Goal: Transaction & Acquisition: Purchase product/service

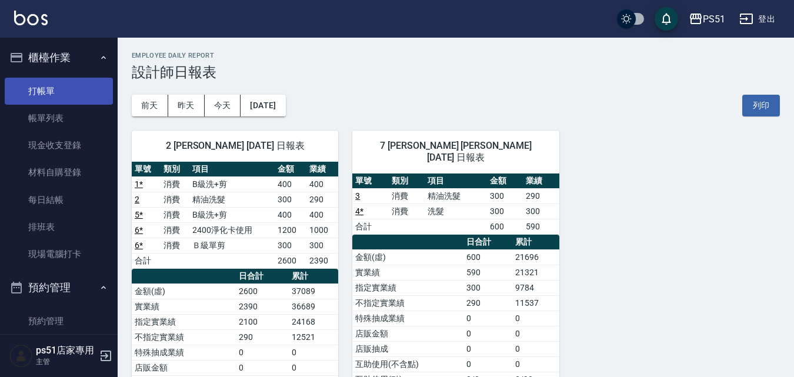
click at [70, 95] on link "打帳單" at bounding box center [59, 91] width 108 height 27
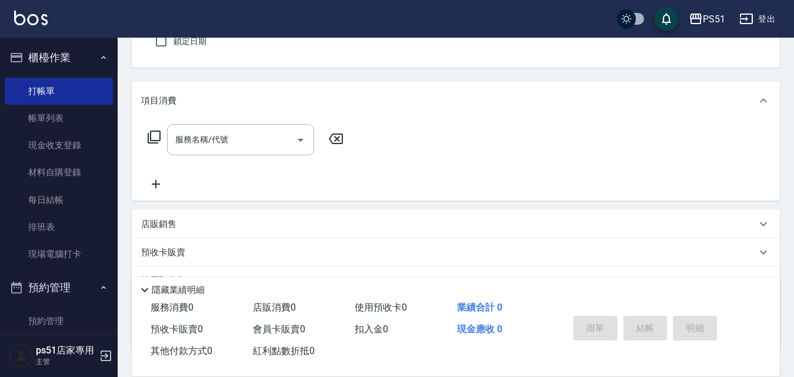
scroll to position [196, 0]
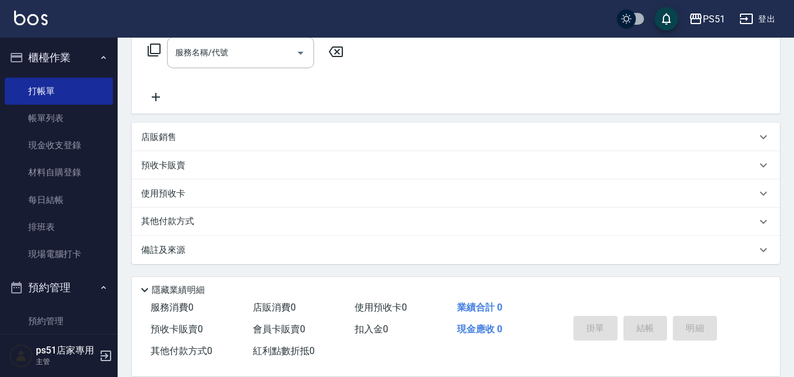
click at [186, 137] on div "店販銷售" at bounding box center [448, 137] width 615 height 12
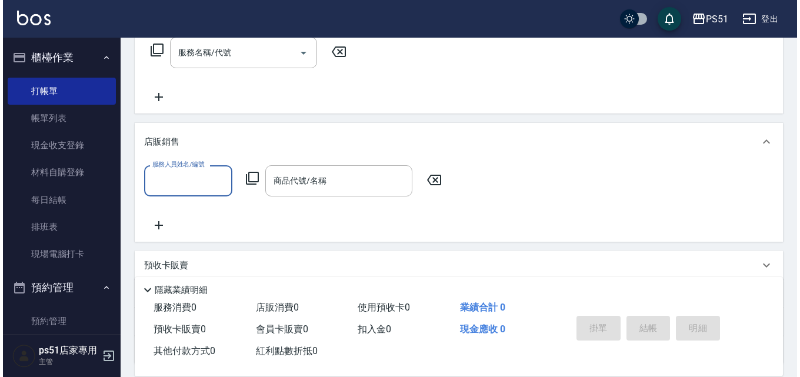
scroll to position [0, 0]
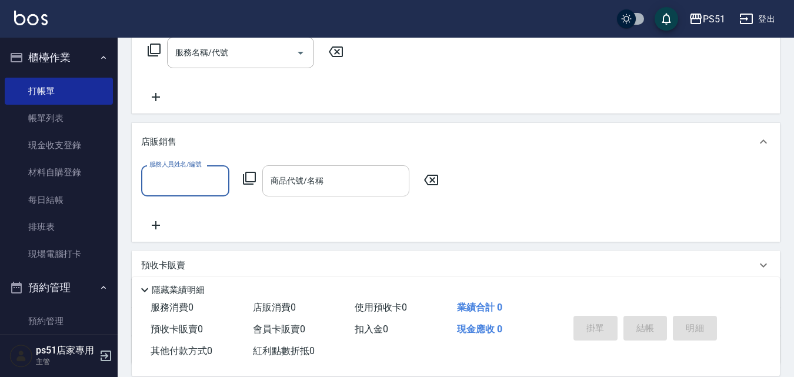
click at [276, 177] on div "商品代號/名稱 商品代號/名稱" at bounding box center [335, 180] width 147 height 31
click at [244, 173] on icon at bounding box center [249, 178] width 14 height 14
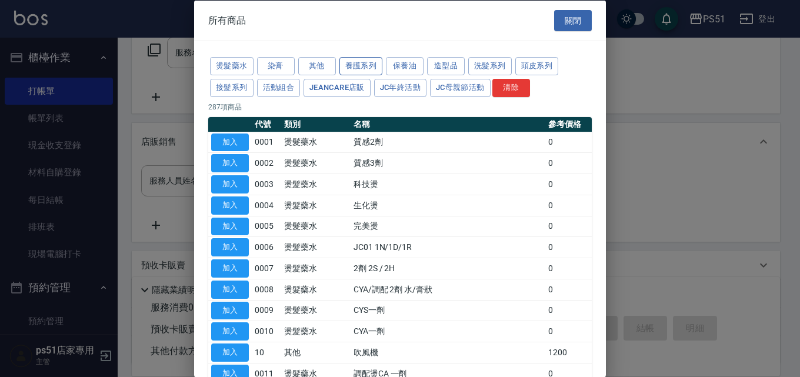
click at [363, 71] on button "養護系列" at bounding box center [361, 66] width 44 height 18
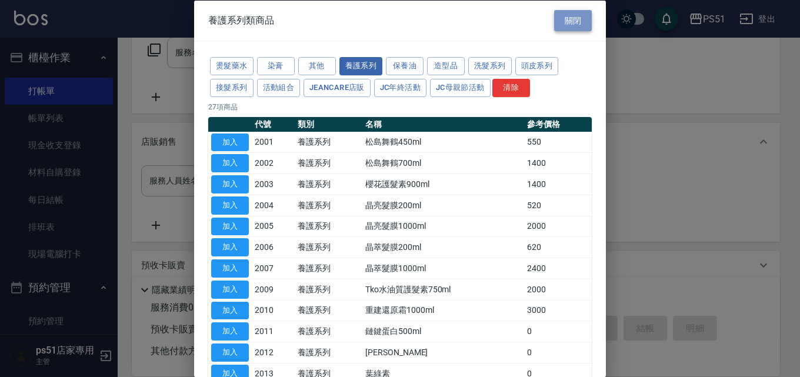
click at [560, 22] on button "關閉" at bounding box center [573, 20] width 38 height 22
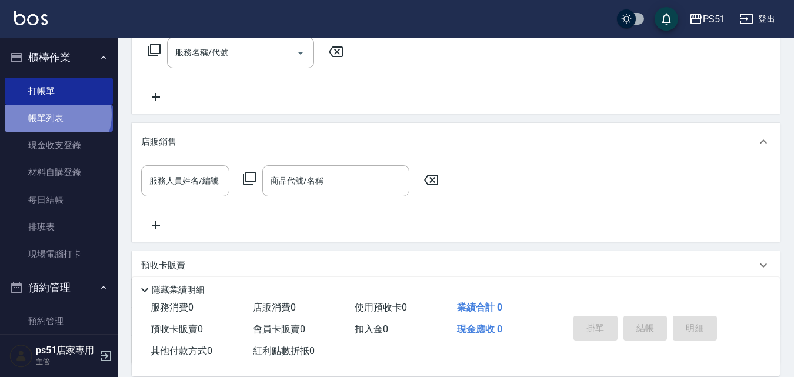
click at [56, 115] on link "帳單列表" at bounding box center [59, 118] width 108 height 27
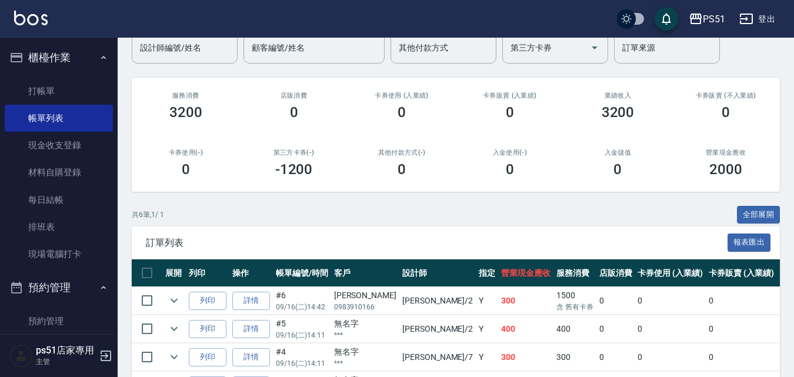
scroll to position [238, 0]
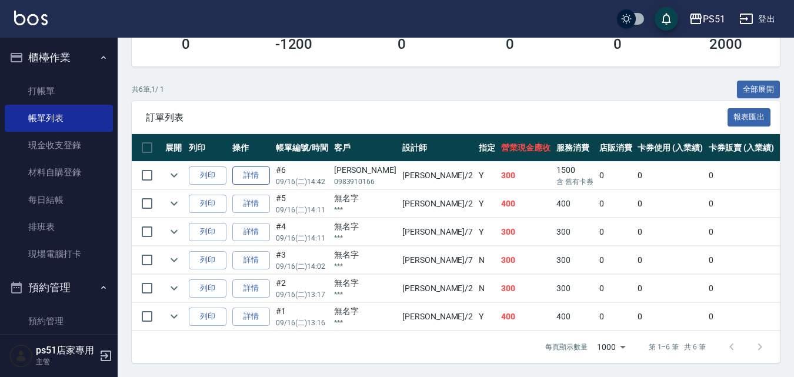
click at [253, 169] on link "詳情" at bounding box center [251, 175] width 38 height 18
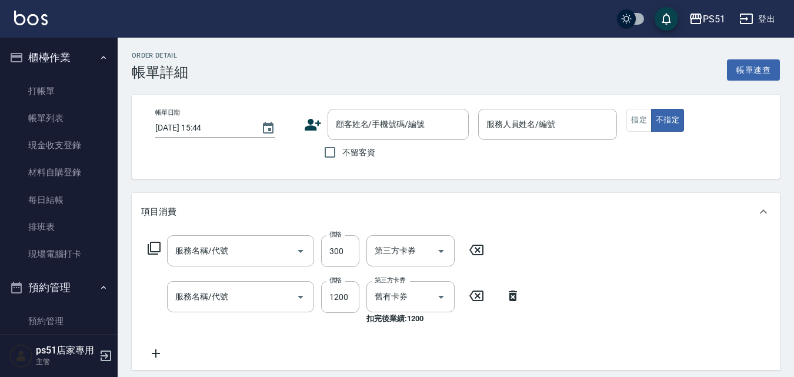
type input "[DATE] 14:42"
type input "[PERSON_NAME]-2"
type input "Ｂ級單剪(202)"
type input "2400淨化卡使用(616)"
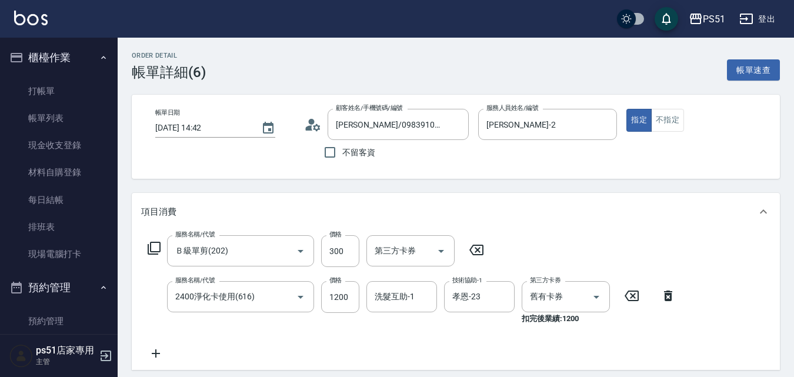
type input "[PERSON_NAME]/0983910166/"
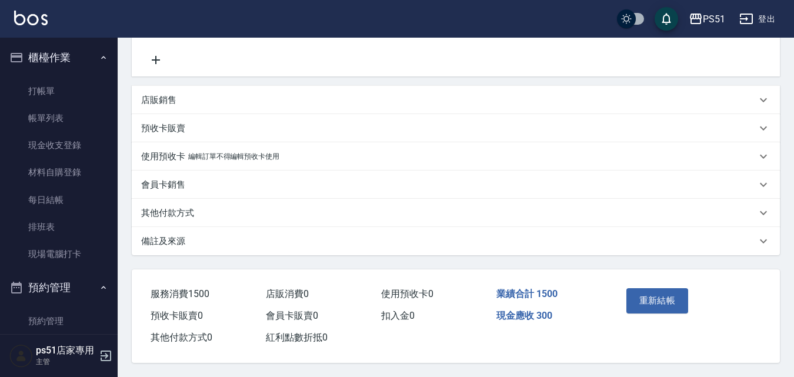
click at [174, 98] on p "店販銷售" at bounding box center [158, 100] width 35 height 12
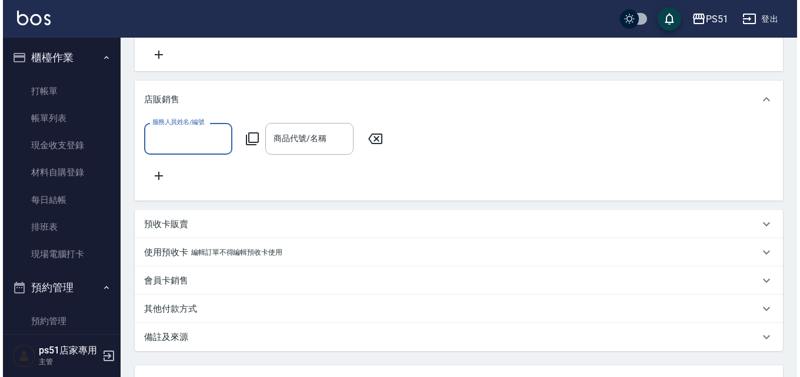
scroll to position [0, 0]
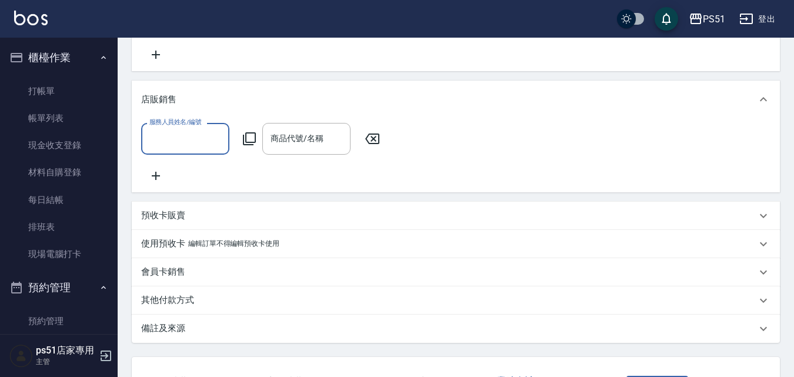
click at [209, 146] on input "服務人員姓名/編號" at bounding box center [185, 138] width 78 height 21
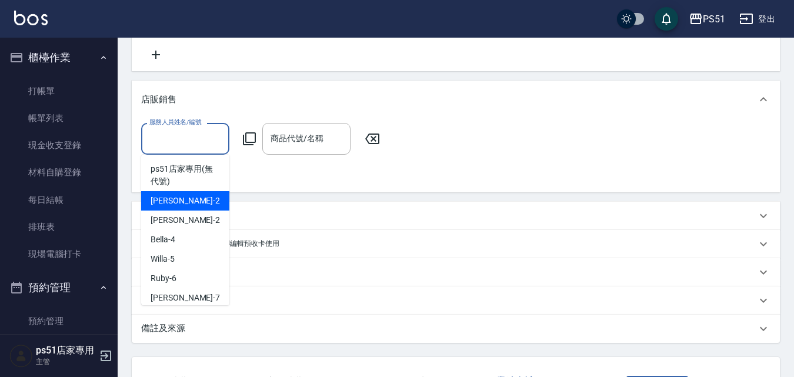
click at [193, 195] on div "[PERSON_NAME] -2" at bounding box center [185, 200] width 88 height 19
type input "[PERSON_NAME]-2"
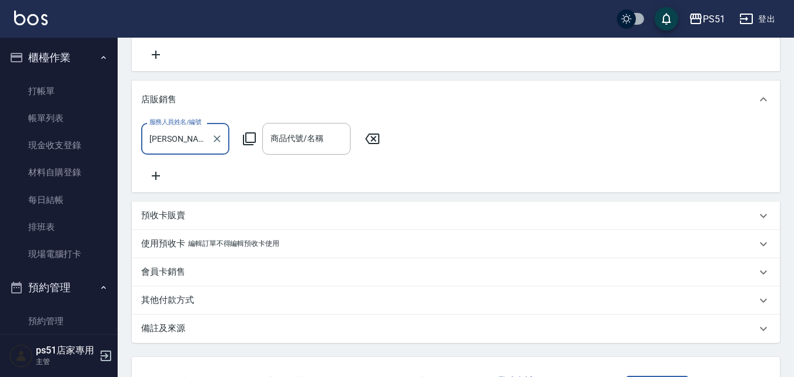
click at [251, 137] on icon at bounding box center [249, 139] width 14 height 14
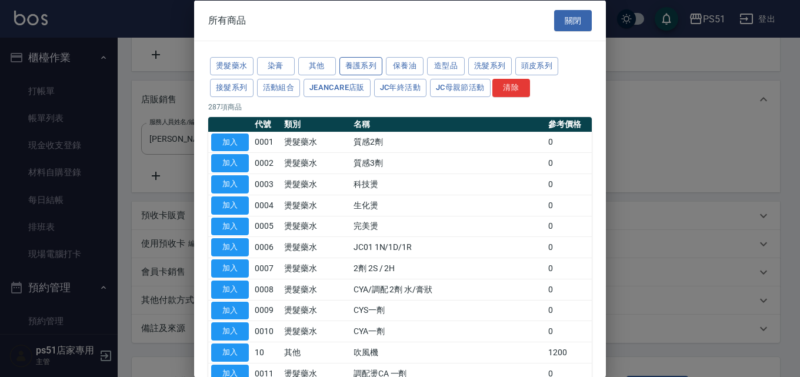
click at [371, 64] on button "養護系列" at bounding box center [361, 66] width 44 height 18
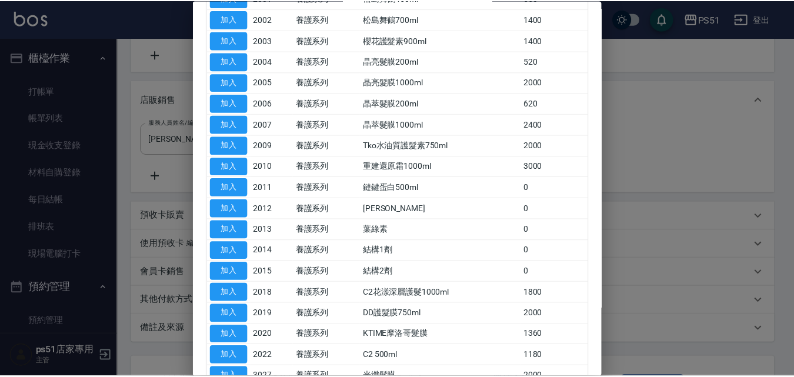
scroll to position [219, 0]
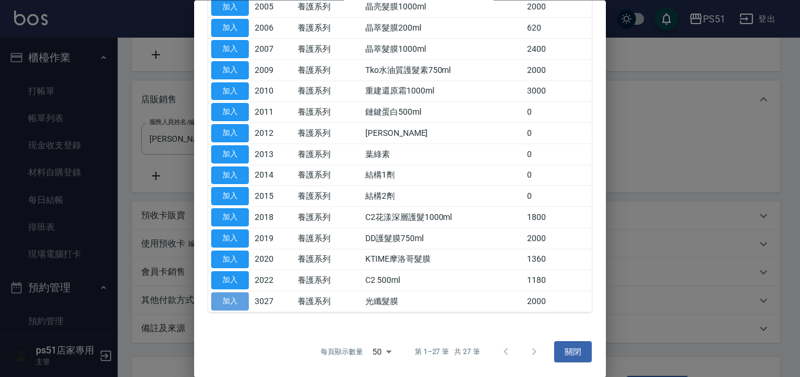
click at [238, 296] on button "加入" at bounding box center [230, 302] width 38 height 18
type input "光纖髮膜"
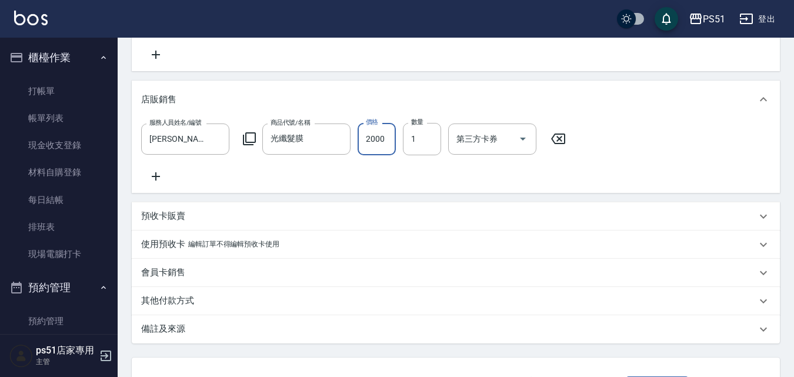
click at [385, 138] on input "2000" at bounding box center [377, 139] width 38 height 32
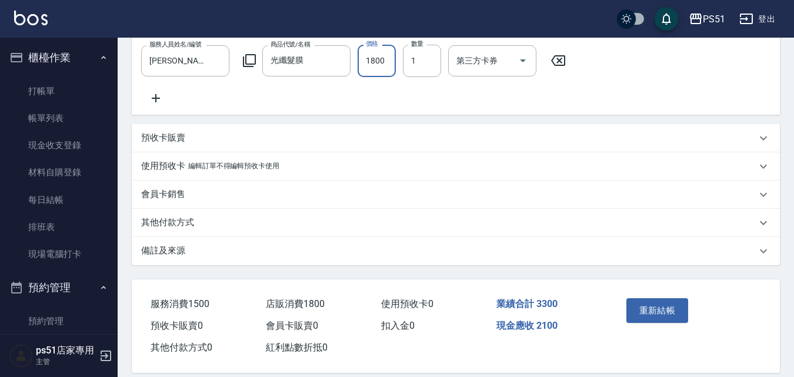
scroll to position [401, 0]
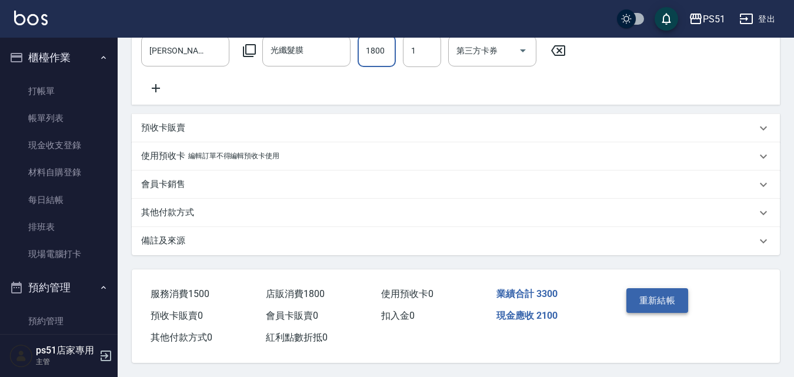
type input "1800"
click at [657, 292] on button "重新結帳" at bounding box center [657, 300] width 62 height 25
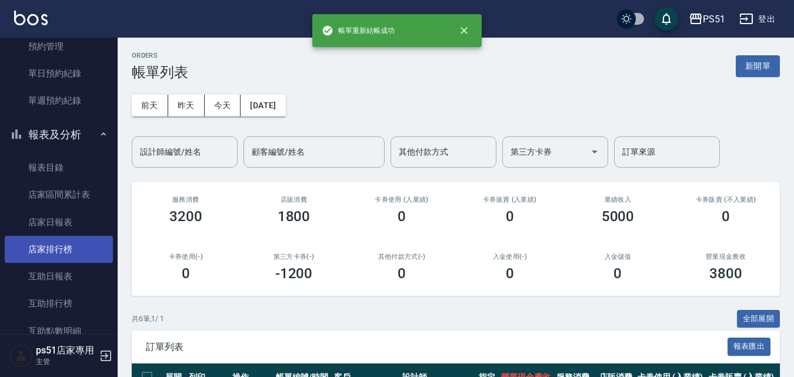
scroll to position [549, 0]
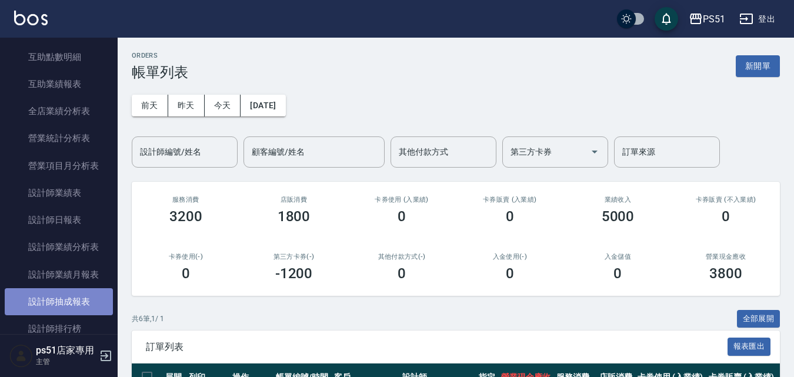
click at [75, 295] on link "設計師抽成報表" at bounding box center [59, 301] width 108 height 27
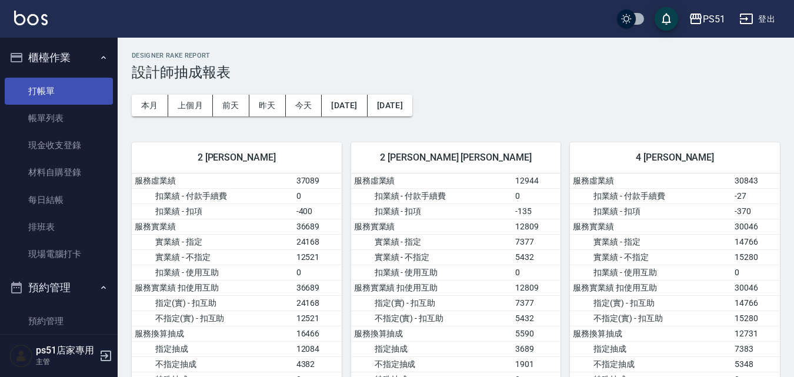
click at [49, 100] on link "打帳單" at bounding box center [59, 91] width 108 height 27
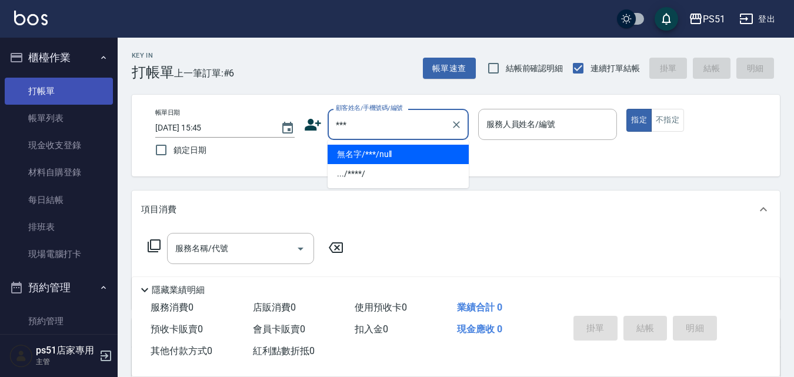
type input "無名字/***/null"
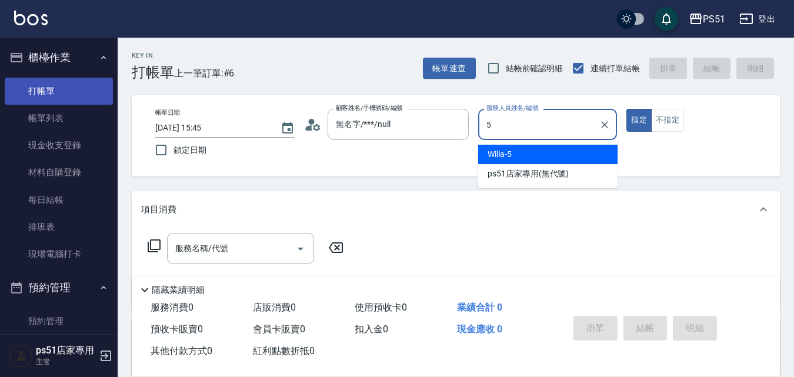
type input "Willa-5"
type button "true"
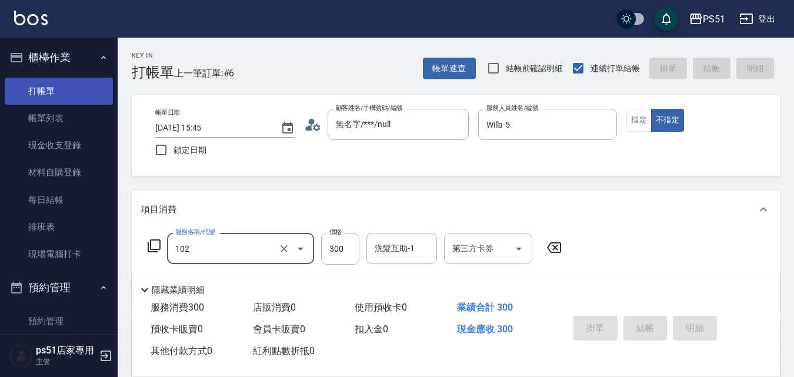
type input "102"
type input "[DATE] 15:55"
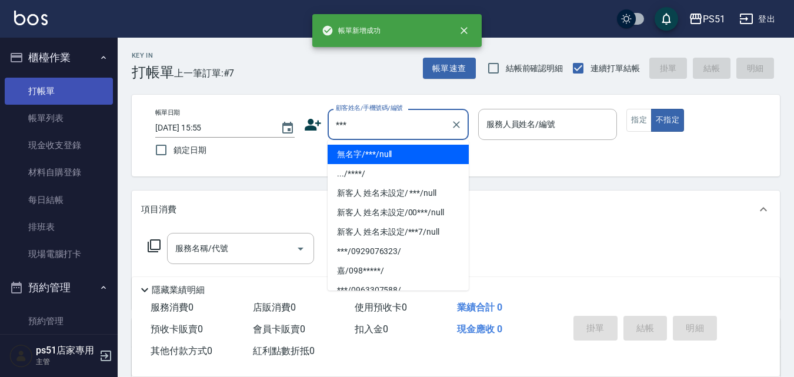
type input "無名字/***/null"
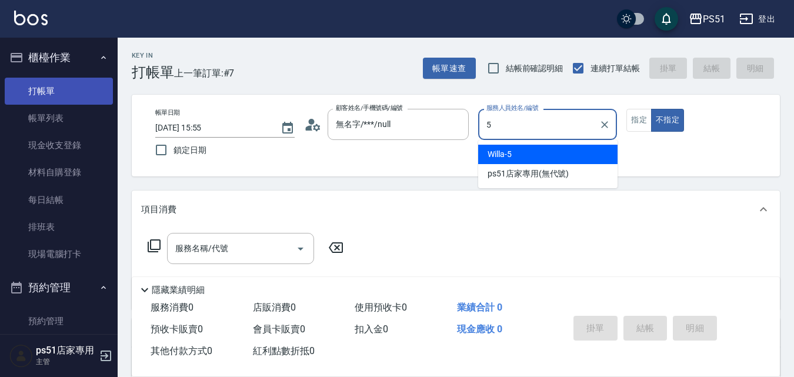
type input "Willa-5"
type button "false"
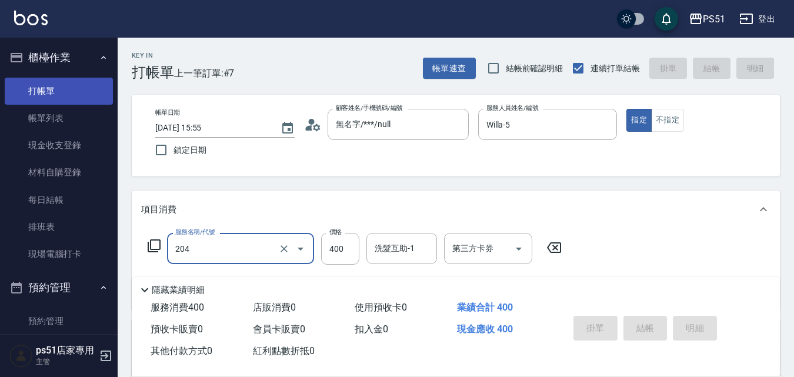
type input "204"
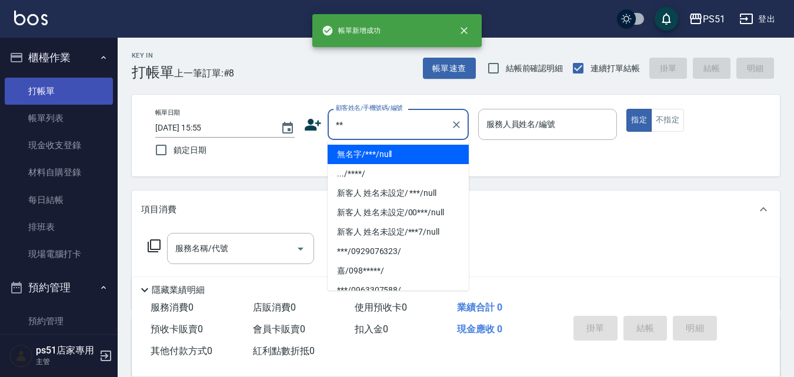
type input "無名字/***/null"
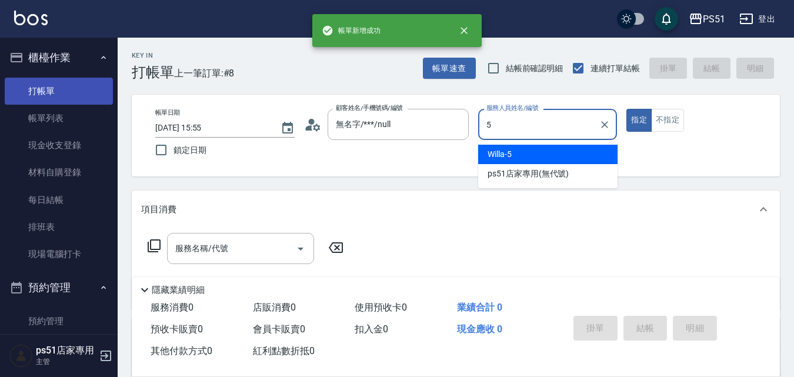
type input "Willa-5"
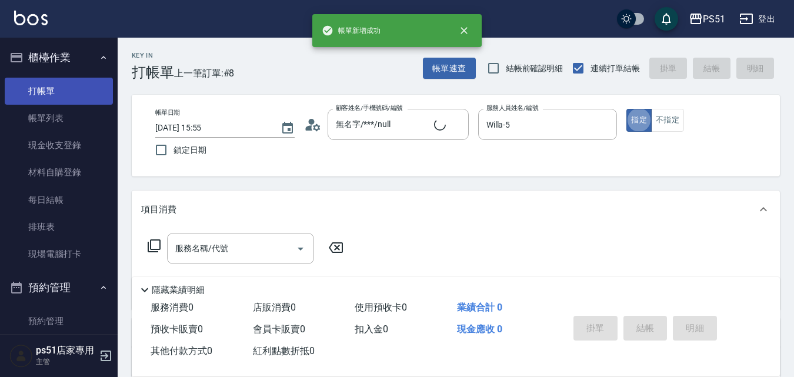
type input "新客人 姓名未設定/**/null"
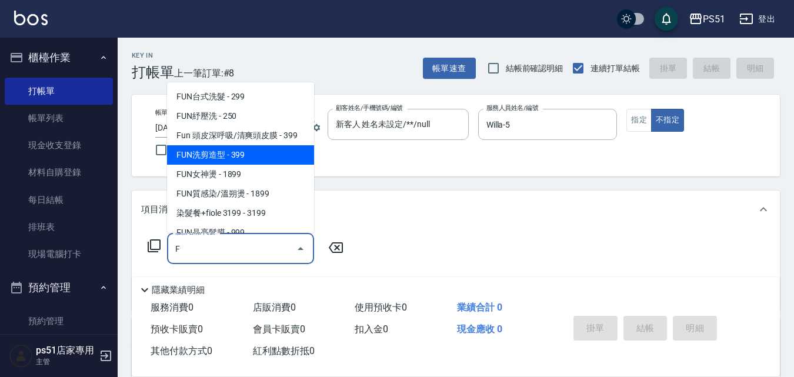
click at [266, 158] on span "FUN洗剪造型 - 399" at bounding box center [240, 154] width 147 height 19
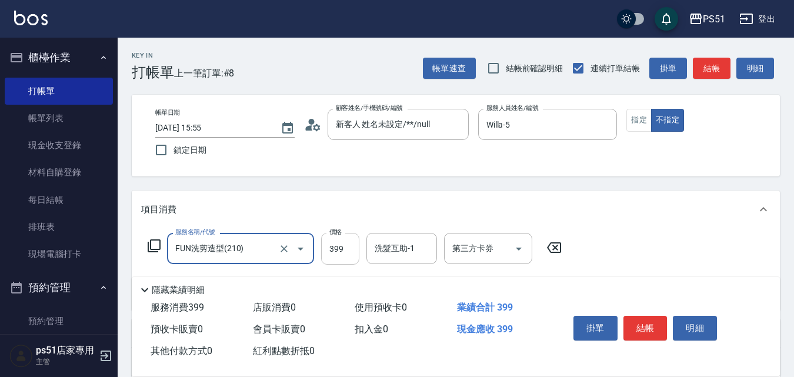
type input "FUN洗剪造型(210)"
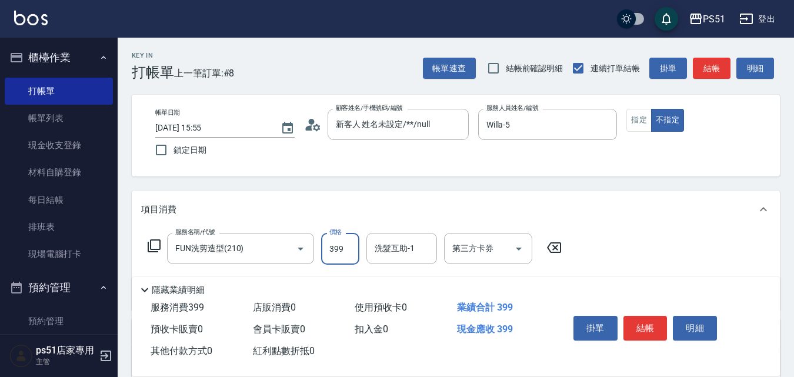
click at [337, 243] on input "399" at bounding box center [340, 249] width 38 height 32
type input "300"
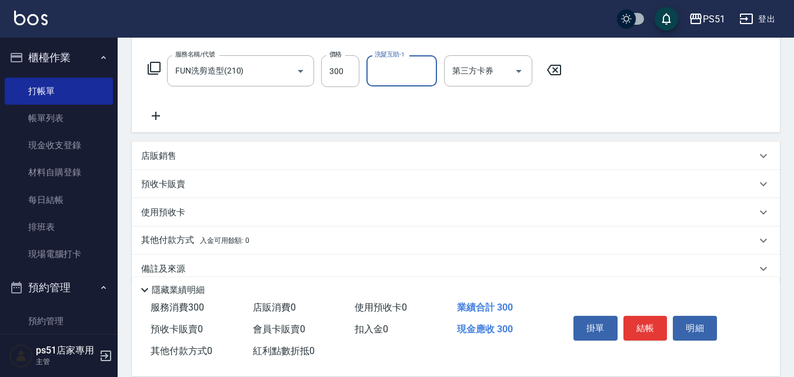
scroll to position [196, 0]
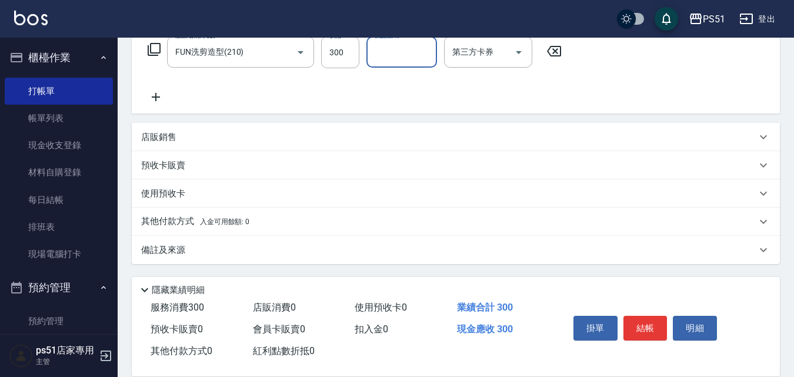
click at [192, 219] on p "其他付款方式 入金可用餘額: 0" at bounding box center [195, 221] width 108 height 13
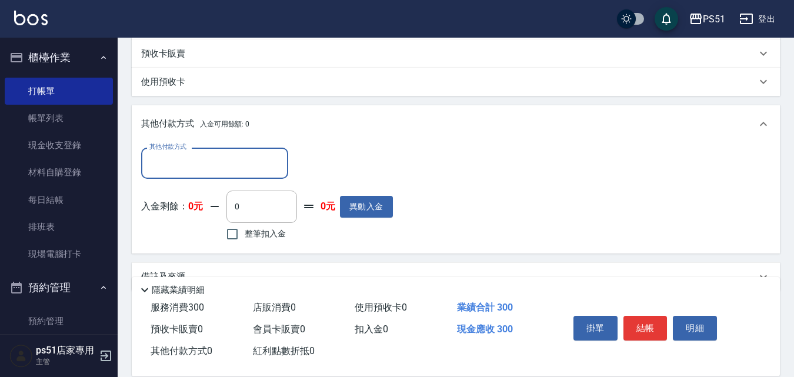
scroll to position [333, 0]
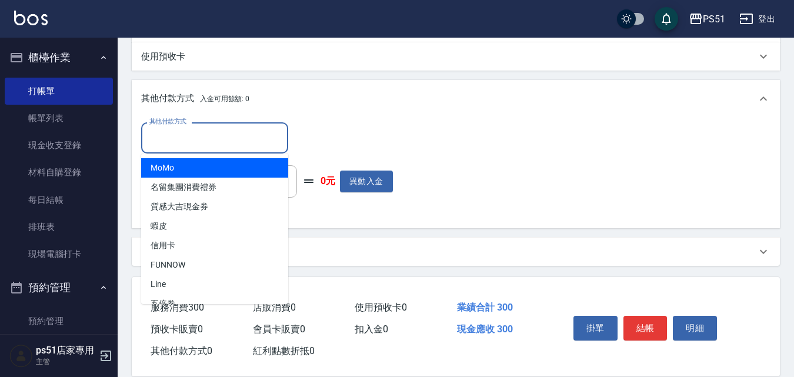
click at [201, 142] on input "其他付款方式" at bounding box center [214, 138] width 136 height 21
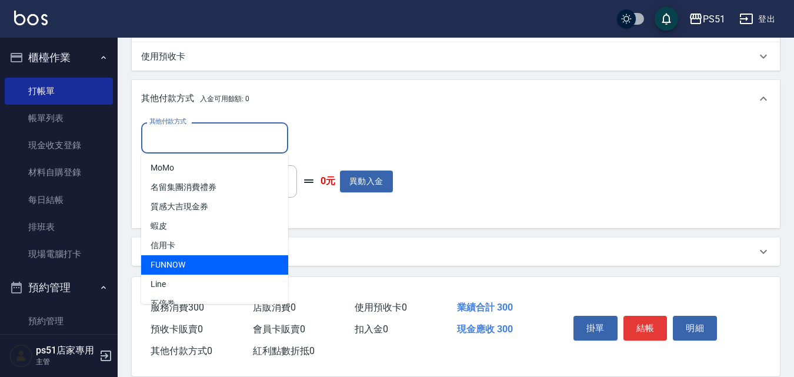
click at [179, 264] on span "FUNNOW" at bounding box center [214, 264] width 147 height 19
type input "FUNNOW"
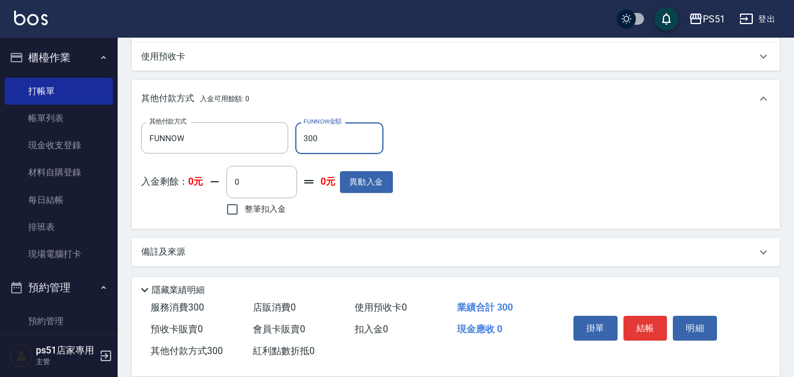
type input "300"
click at [653, 317] on button "結帳" at bounding box center [645, 328] width 44 height 25
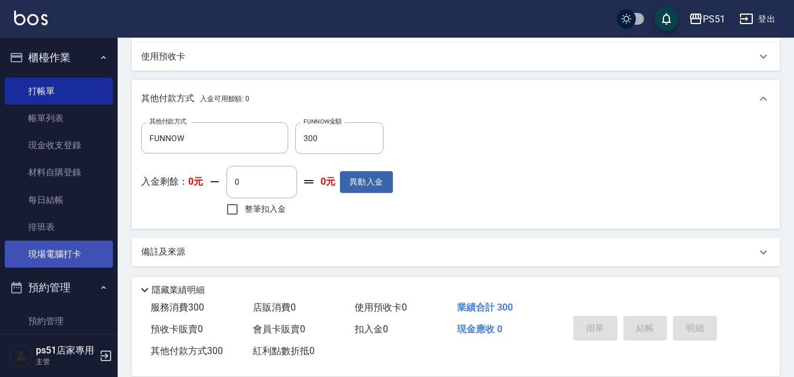
type input "[DATE] 15:56"
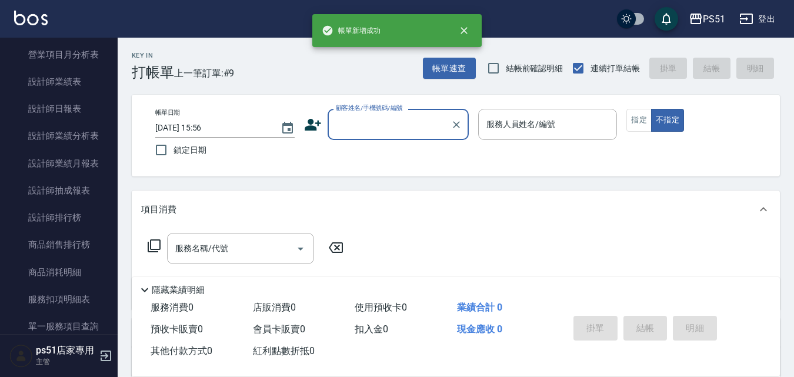
scroll to position [686, 0]
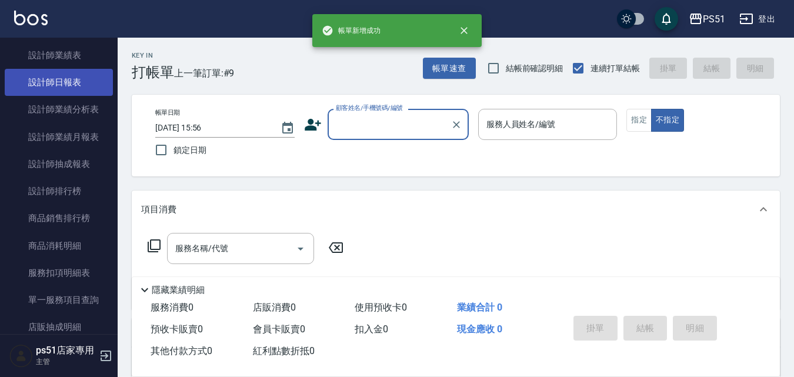
click at [31, 83] on link "設計師日報表" at bounding box center [59, 82] width 108 height 27
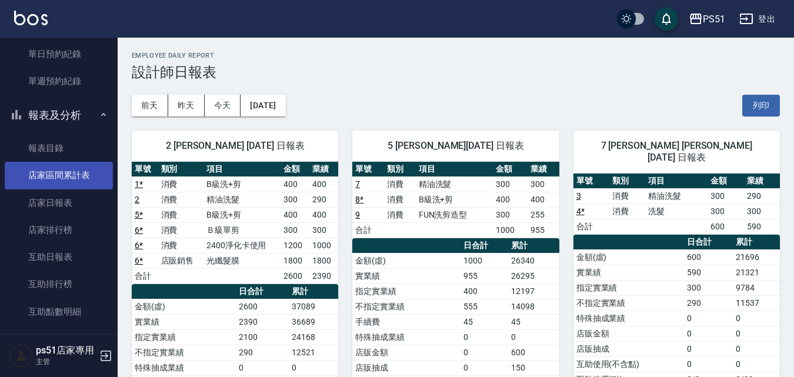
scroll to position [275, 0]
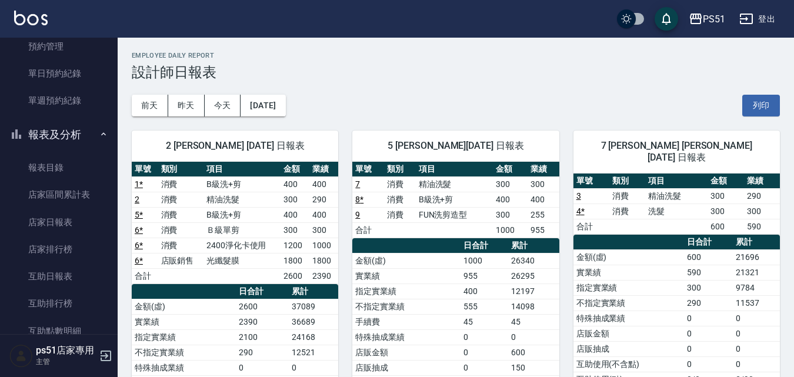
click at [48, 136] on button "報表及分析" at bounding box center [59, 134] width 108 height 31
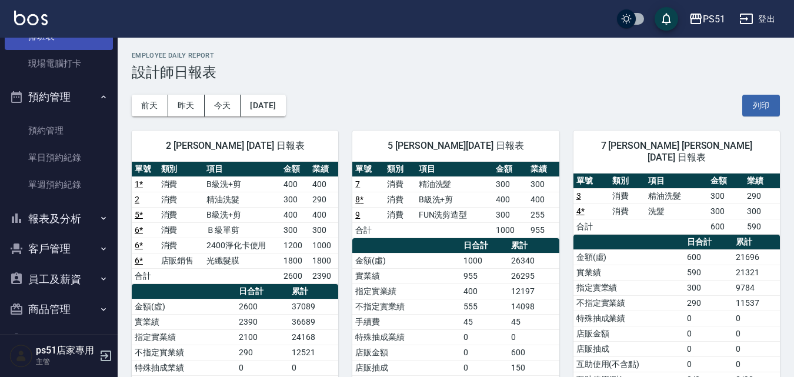
scroll to position [225, 0]
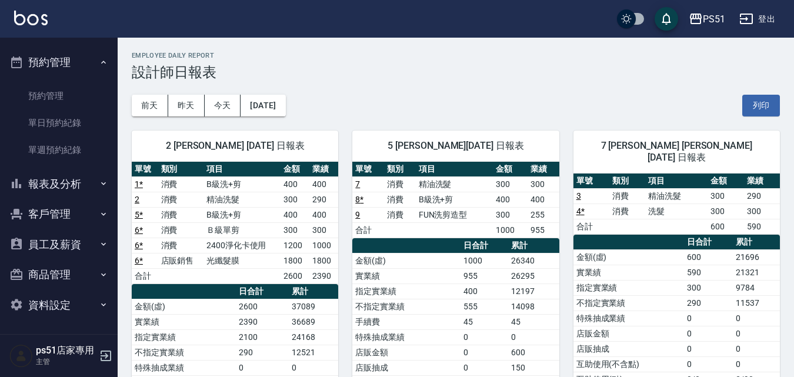
click at [49, 49] on button "預約管理" at bounding box center [59, 62] width 108 height 31
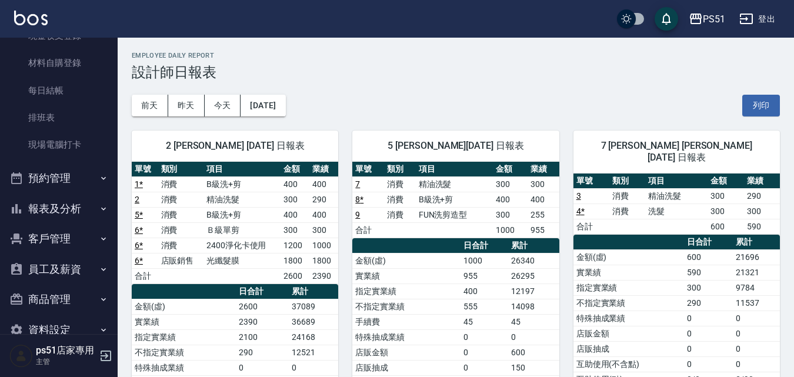
scroll to position [134, 0]
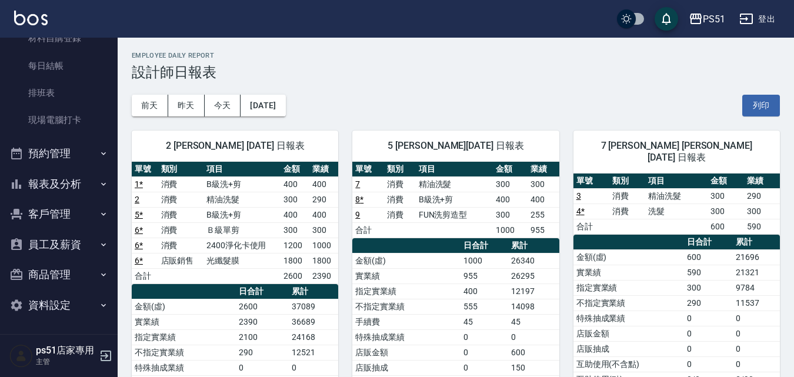
click at [46, 190] on button "報表及分析" at bounding box center [59, 184] width 108 height 31
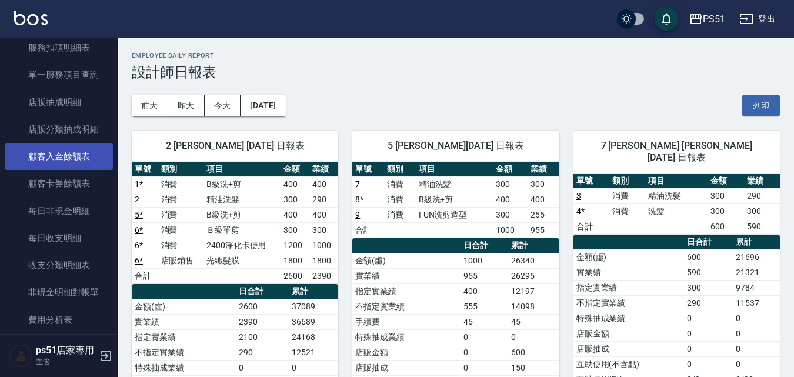
scroll to position [683, 0]
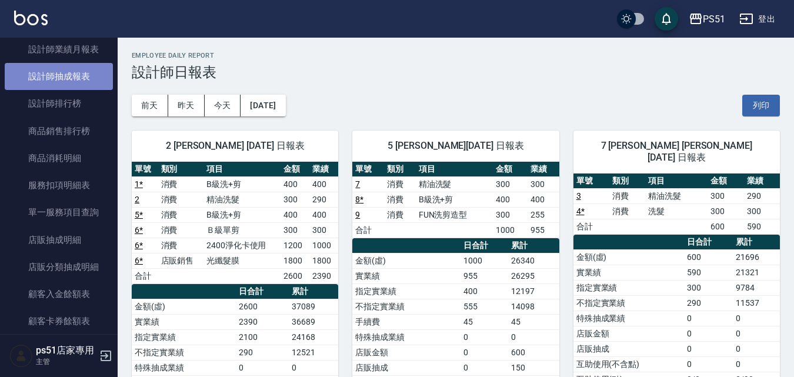
click at [85, 82] on link "設計師抽成報表" at bounding box center [59, 76] width 108 height 27
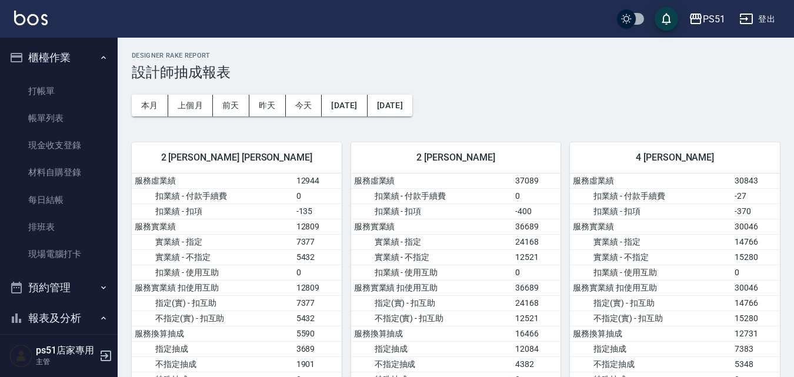
click at [75, 312] on button "報表及分析" at bounding box center [59, 318] width 108 height 31
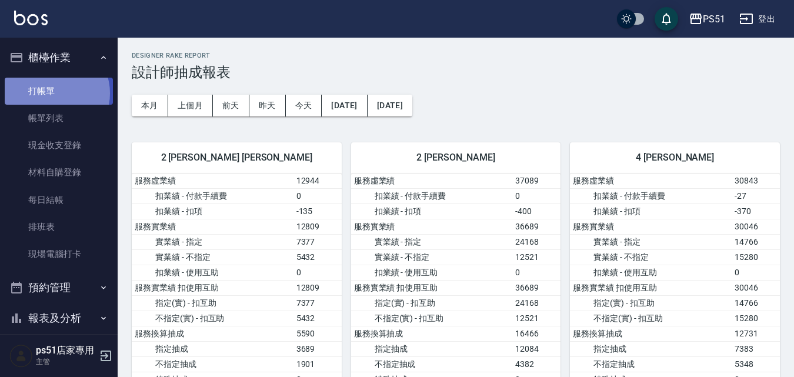
click at [54, 93] on link "打帳單" at bounding box center [59, 91] width 108 height 27
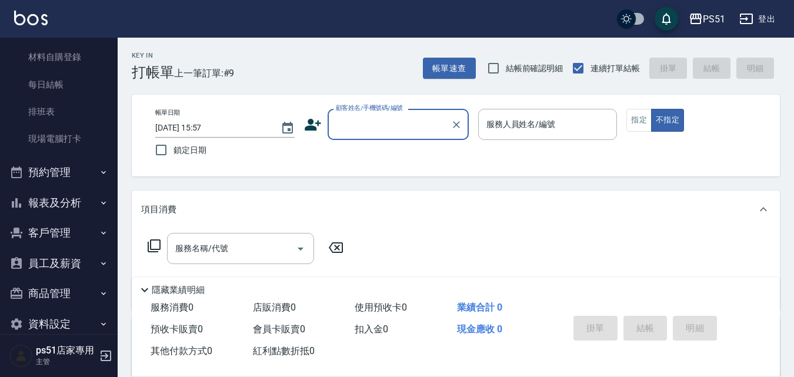
scroll to position [134, 0]
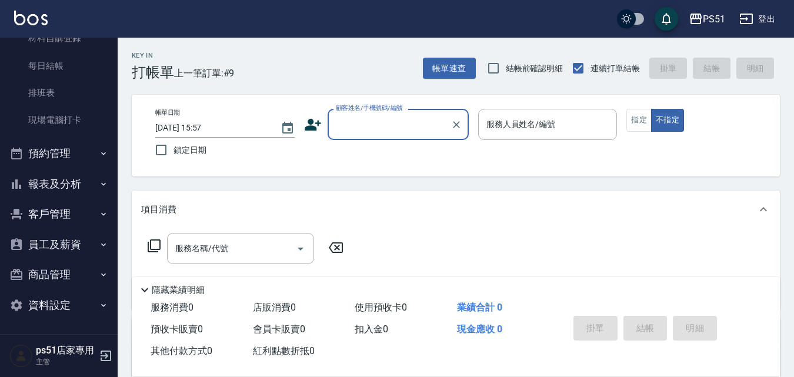
click at [73, 161] on button "預約管理" at bounding box center [59, 153] width 108 height 31
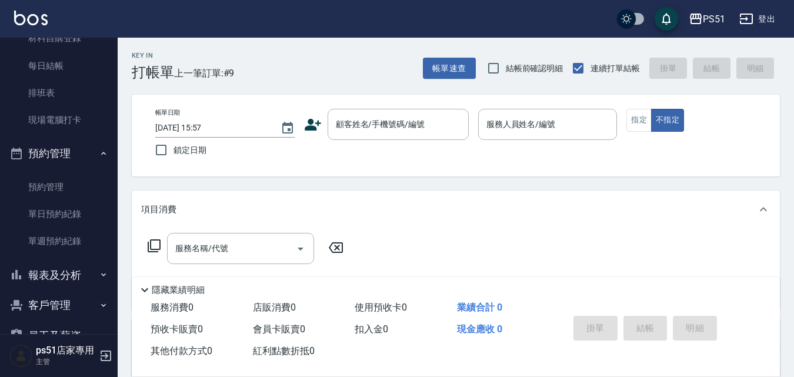
click at [73, 161] on button "預約管理" at bounding box center [59, 153] width 108 height 31
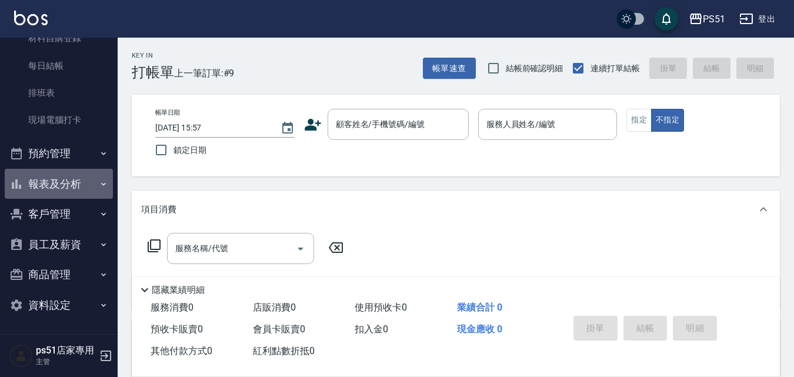
click at [73, 181] on button "報表及分析" at bounding box center [59, 184] width 108 height 31
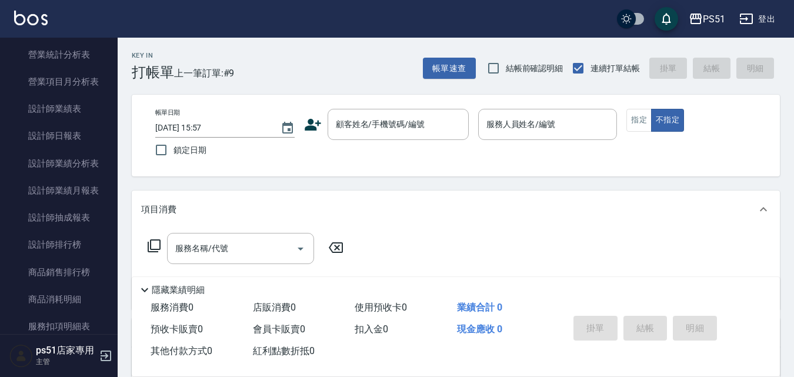
scroll to position [546, 0]
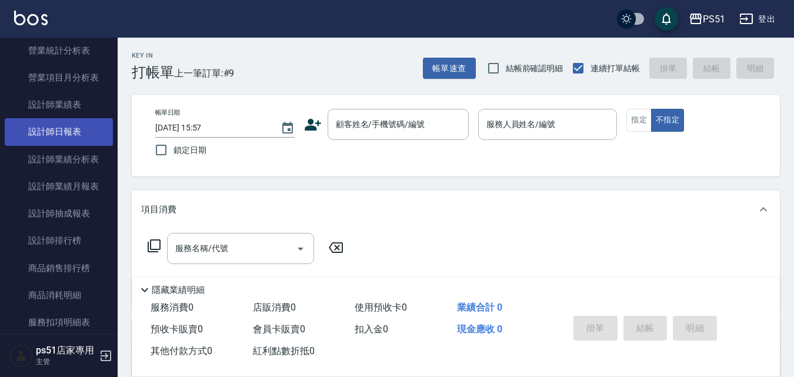
click at [85, 139] on link "設計師日報表" at bounding box center [59, 131] width 108 height 27
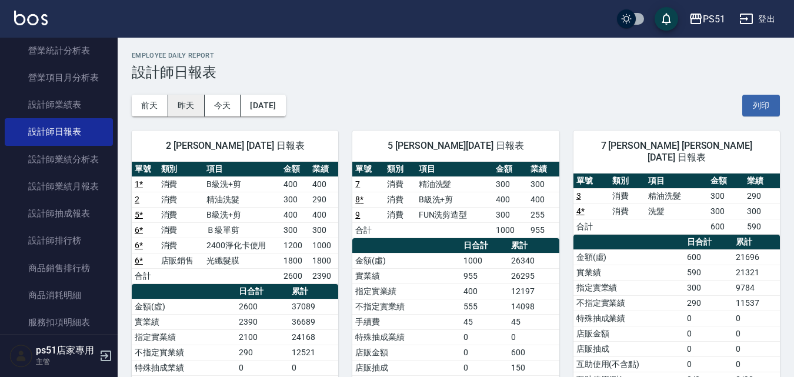
click at [176, 104] on button "昨天" at bounding box center [186, 106] width 36 height 22
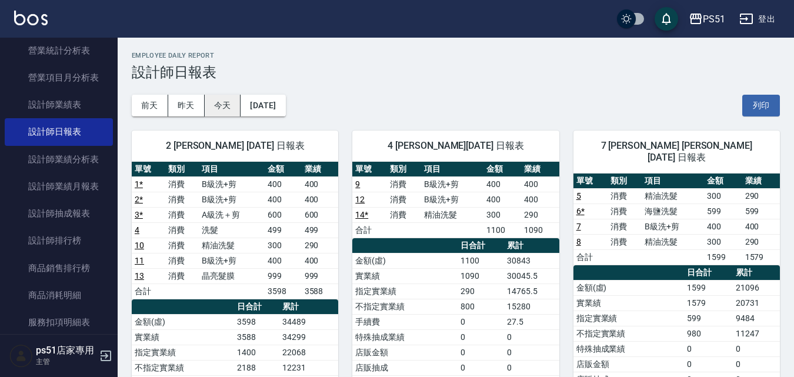
click at [230, 112] on button "今天" at bounding box center [223, 106] width 36 height 22
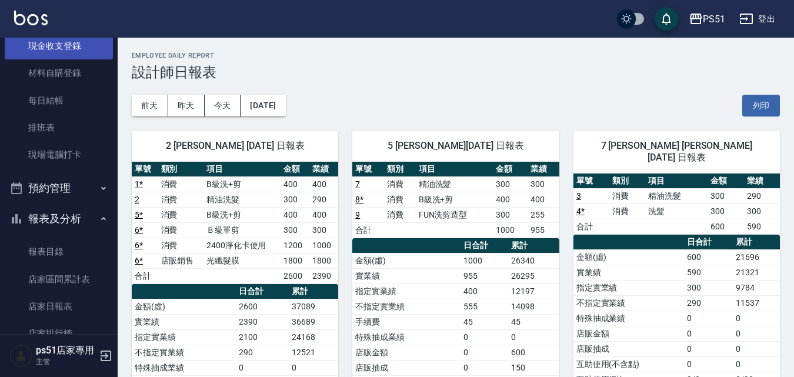
scroll to position [137, 0]
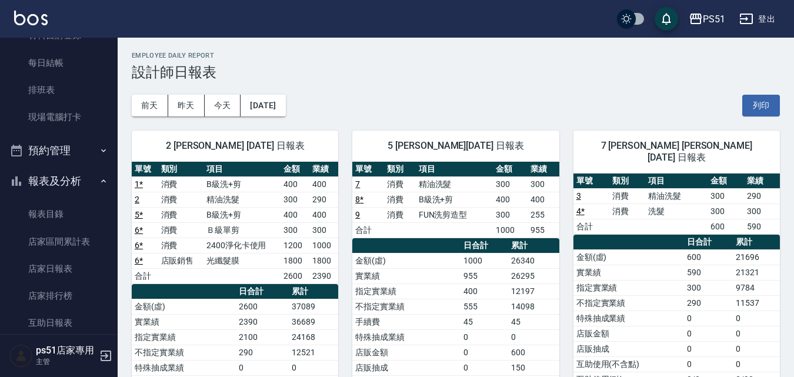
click at [86, 186] on button "報表及分析" at bounding box center [59, 181] width 108 height 31
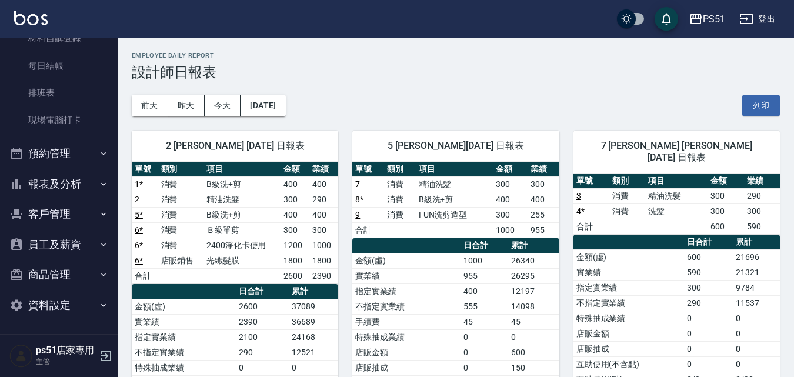
scroll to position [0, 0]
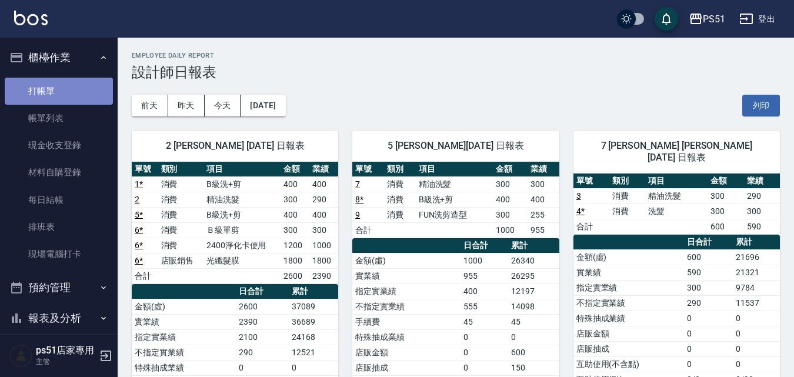
click at [70, 92] on link "打帳單" at bounding box center [59, 91] width 108 height 27
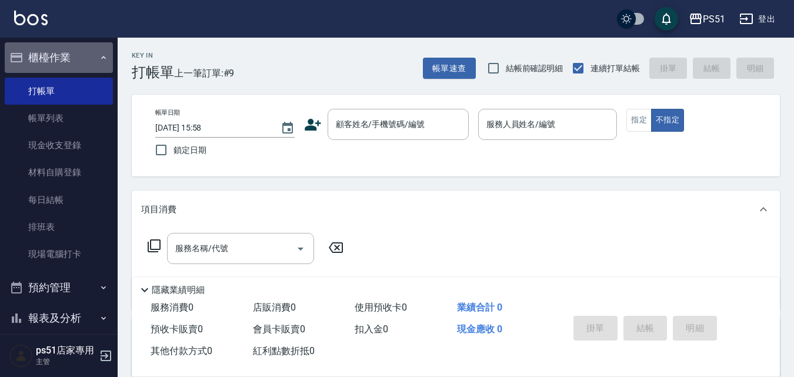
drag, startPoint x: 86, startPoint y: 63, endPoint x: 80, endPoint y: 88, distance: 26.1
click at [84, 68] on button "櫃檯作業" at bounding box center [59, 57] width 108 height 31
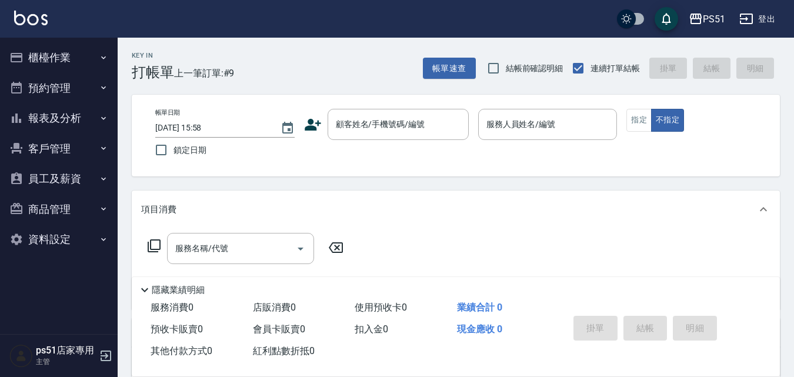
click at [91, 44] on button "櫃檯作業" at bounding box center [59, 57] width 108 height 31
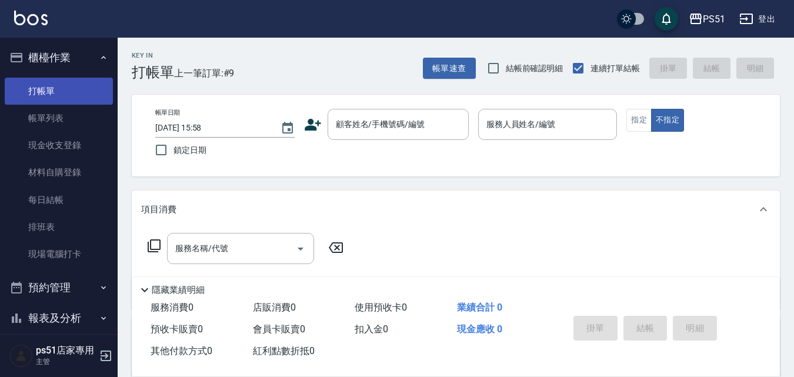
click at [52, 90] on link "打帳單" at bounding box center [59, 91] width 108 height 27
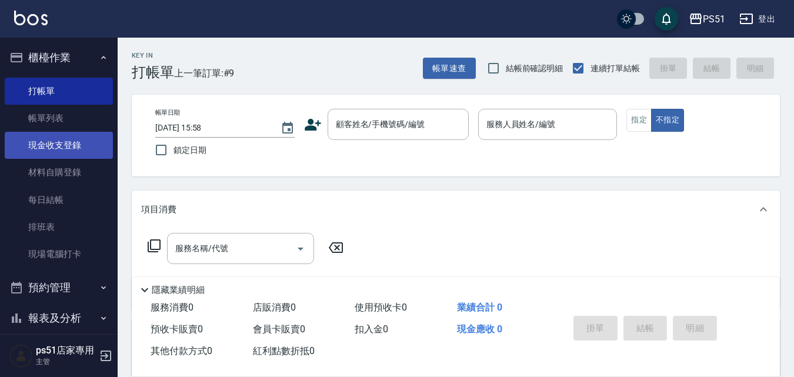
scroll to position [134, 0]
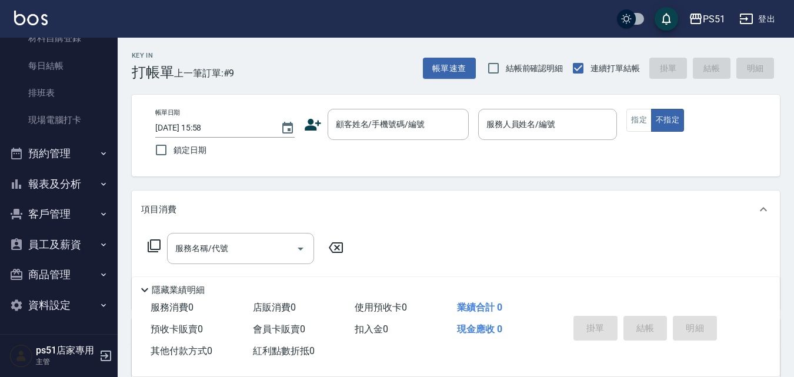
click at [68, 181] on button "報表及分析" at bounding box center [59, 184] width 108 height 31
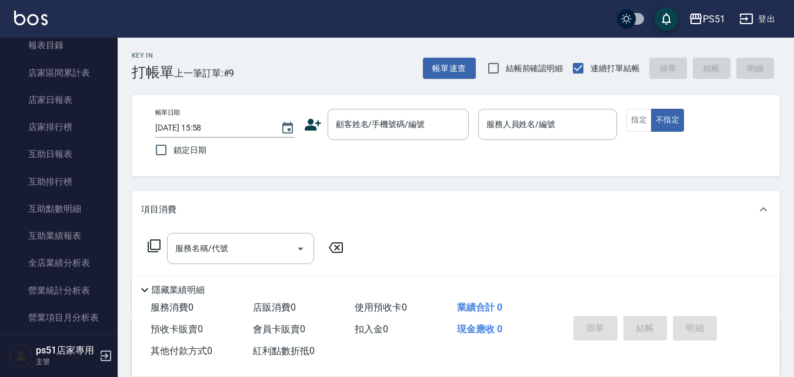
scroll to position [409, 0]
